Goal: Check status

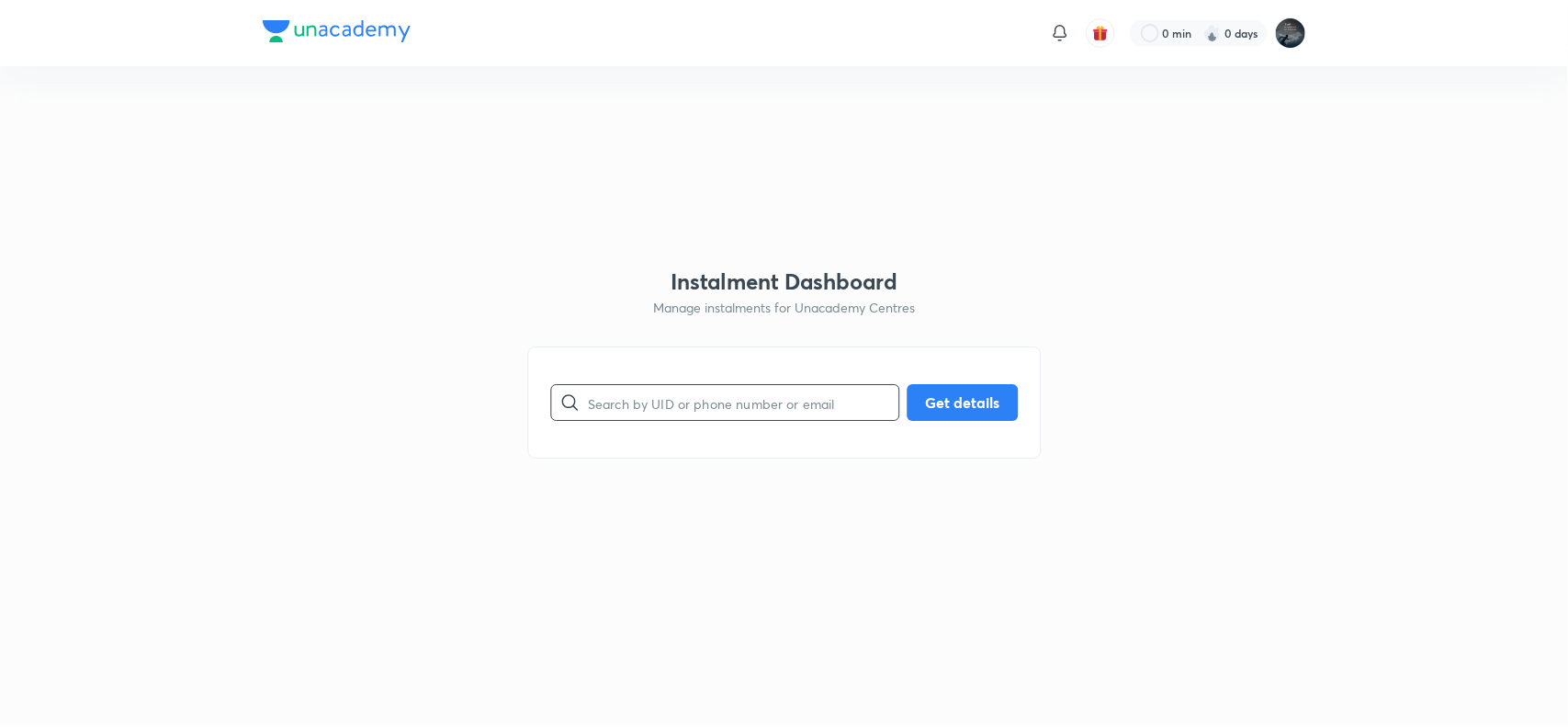
click at [640, 418] on input "text" at bounding box center [743, 402] width 311 height 47
paste input "7330963396"
type input "7330963396"
click at [975, 400] on button "Get details" at bounding box center [962, 401] width 111 height 37
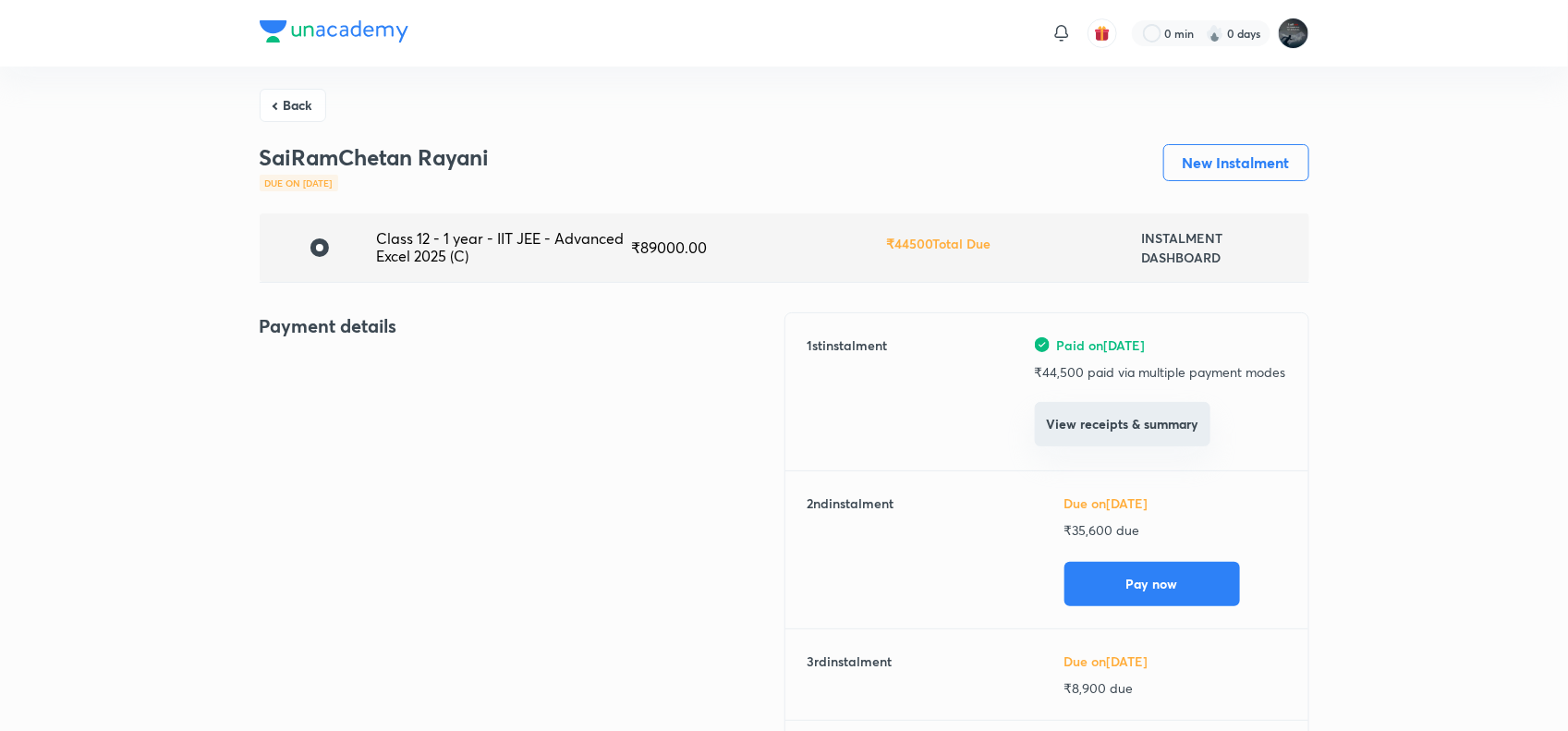
click at [1125, 425] on button "View receipts & summary" at bounding box center [1122, 424] width 175 height 45
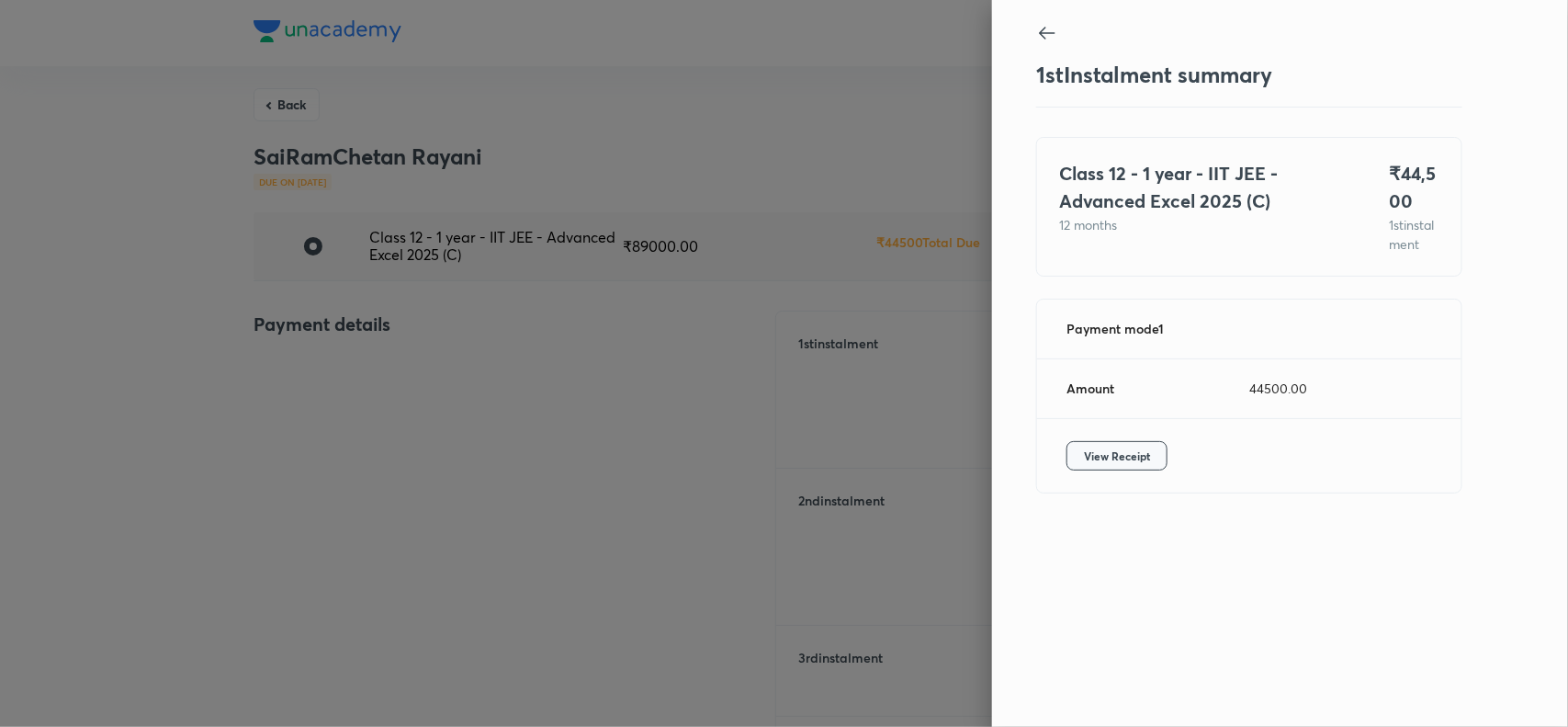
click at [1114, 465] on span "View Receipt" at bounding box center [1117, 455] width 66 height 18
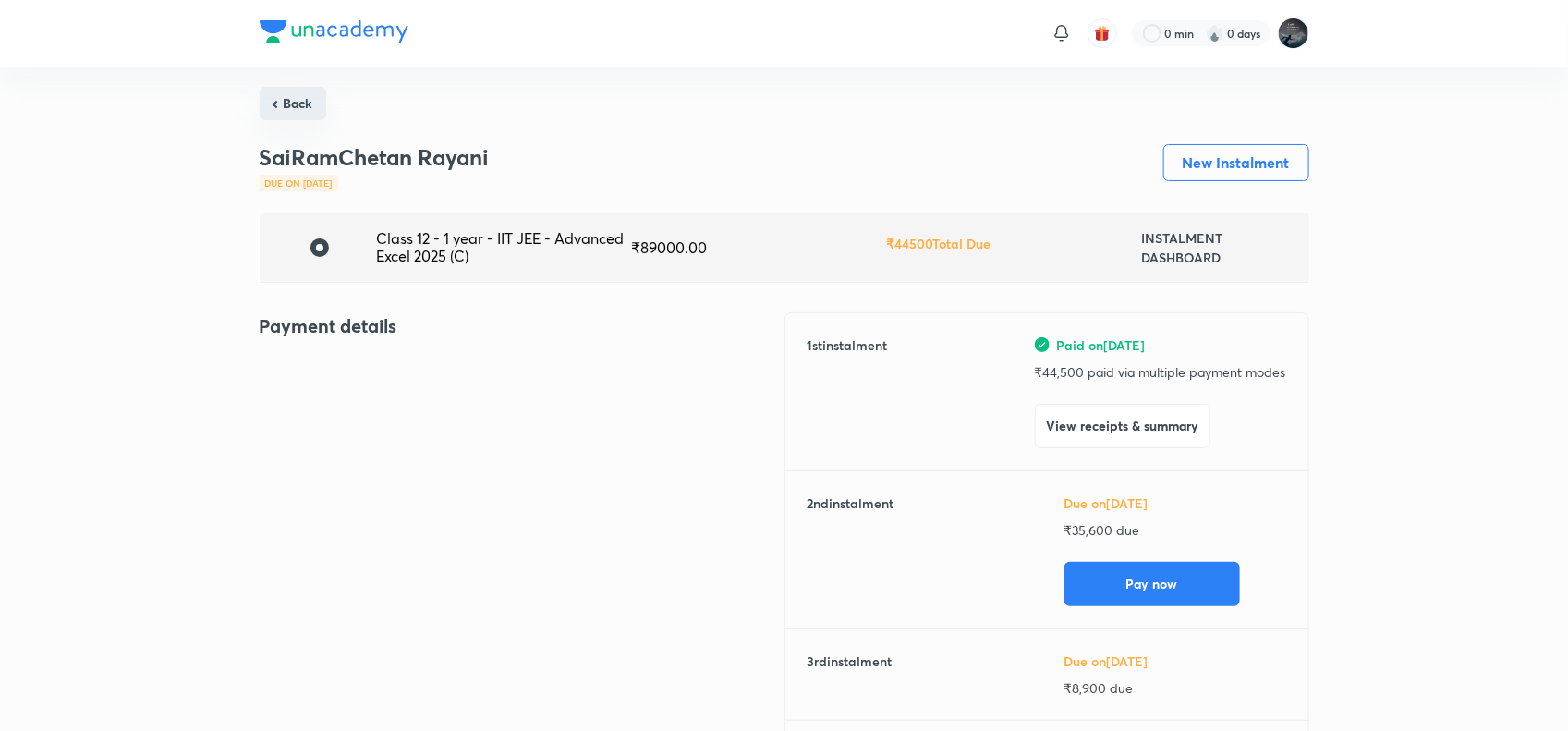
click at [300, 99] on button "Back" at bounding box center [292, 104] width 67 height 33
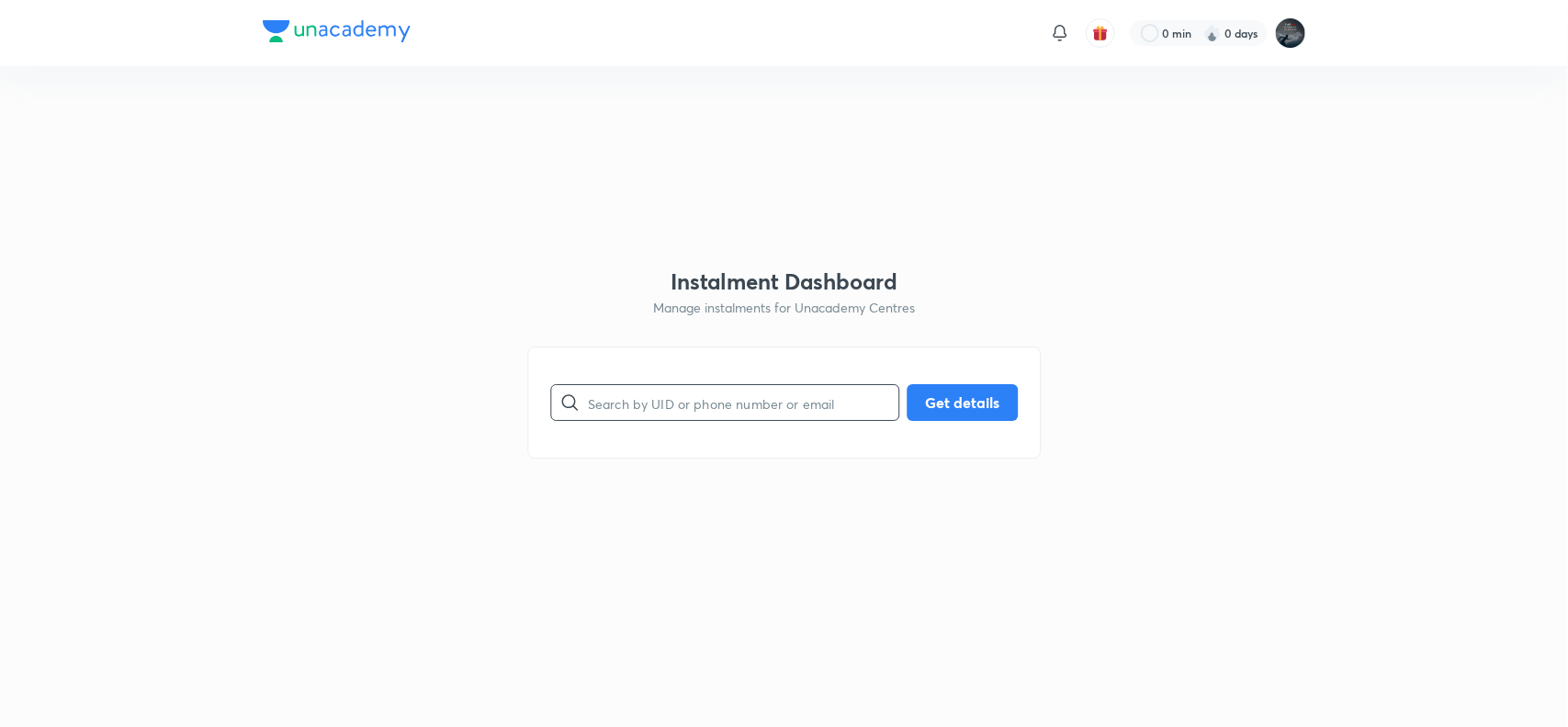
paste input "KD43WSWXVR"
click at [639, 395] on input "KD43WSWXVR" at bounding box center [743, 402] width 311 height 47
type input "KD43WSWXVR"
click at [928, 393] on button "Get details" at bounding box center [962, 401] width 111 height 37
